Goal: Navigation & Orientation: Go to known website

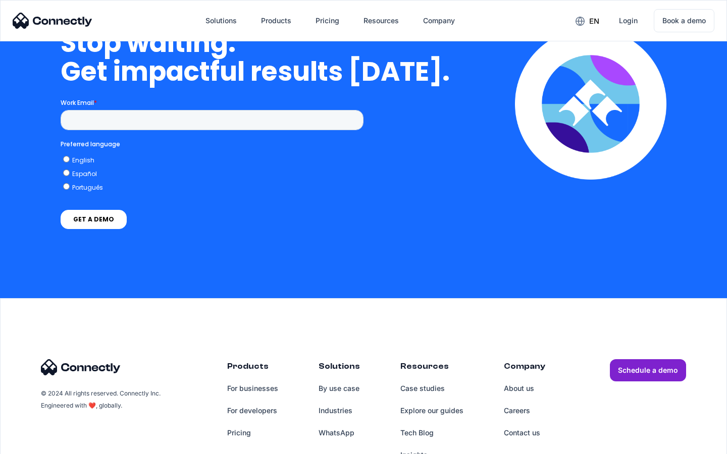
scroll to position [2561, 0]
